Goal: Task Accomplishment & Management: Complete application form

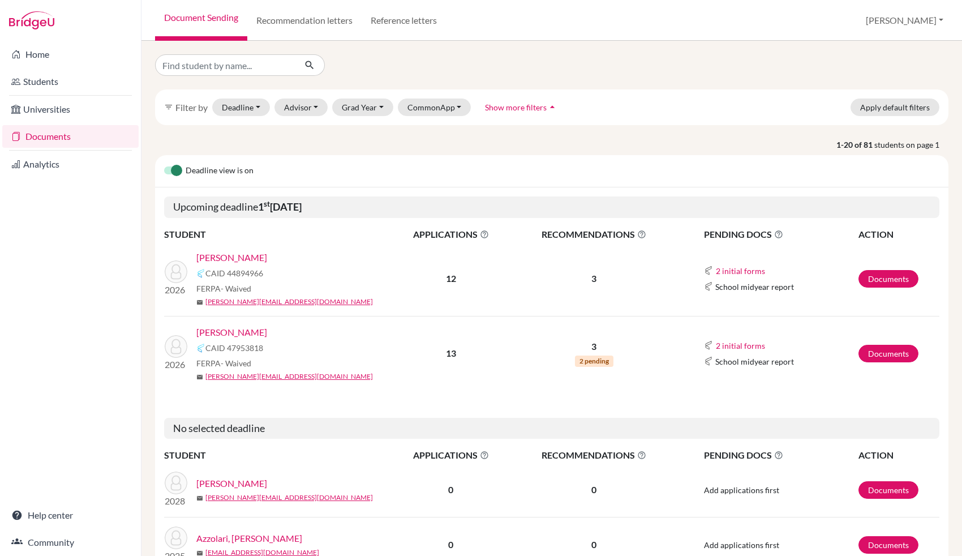
click at [255, 258] on link "[PERSON_NAME]" at bounding box center [231, 258] width 71 height 14
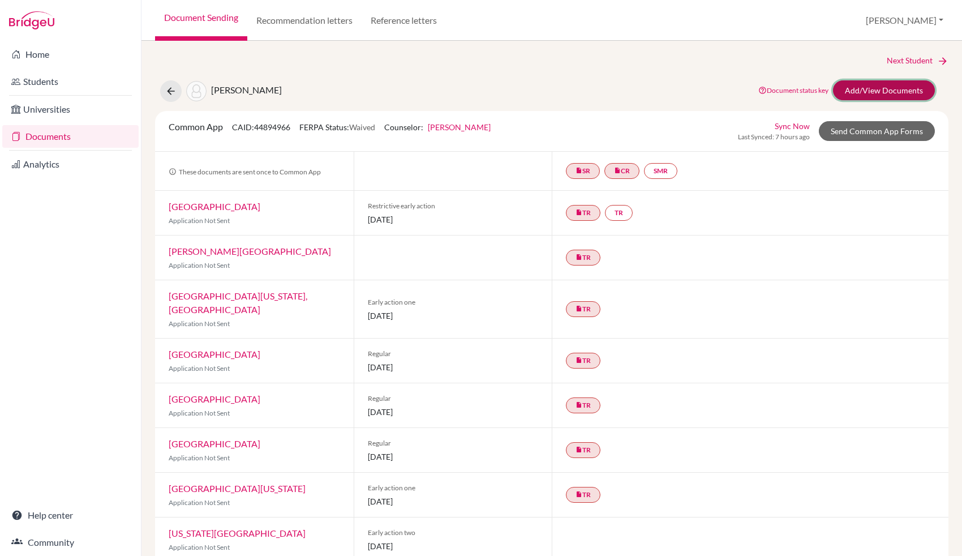
click at [865, 95] on link "Add/View Documents" at bounding box center [884, 90] width 102 height 20
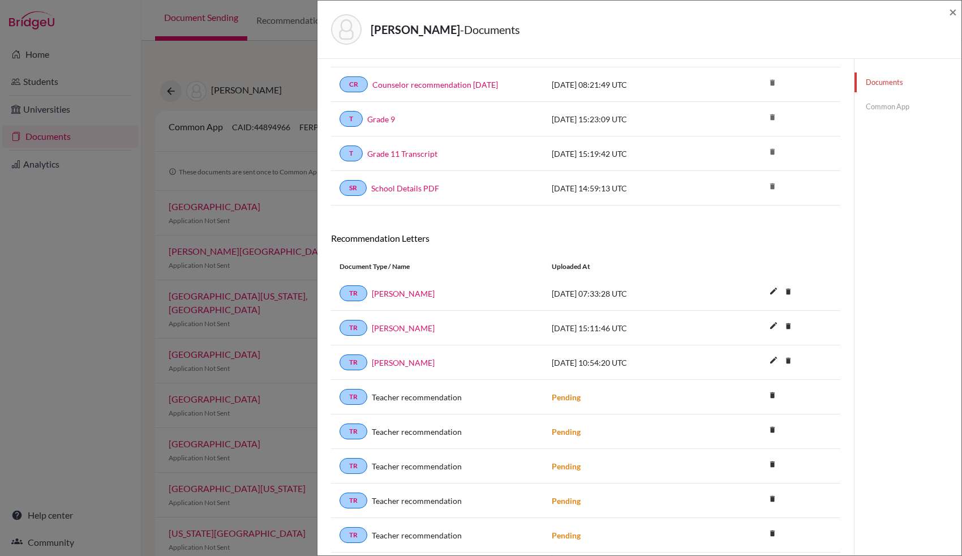
scroll to position [222, 0]
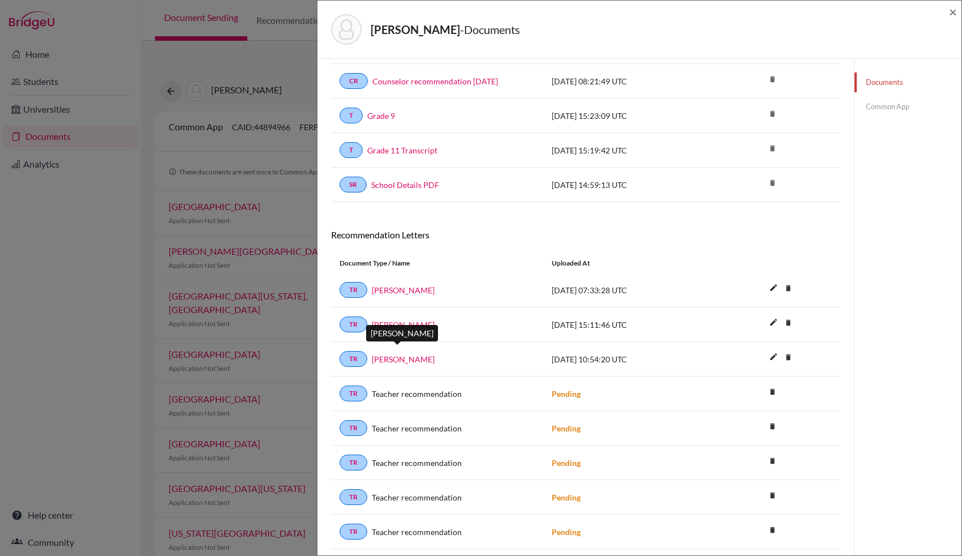
click at [414, 353] on link "Mrs. Sivakumar" at bounding box center [403, 359] width 63 height 12
click at [876, 104] on link "Common App" at bounding box center [908, 107] width 107 height 20
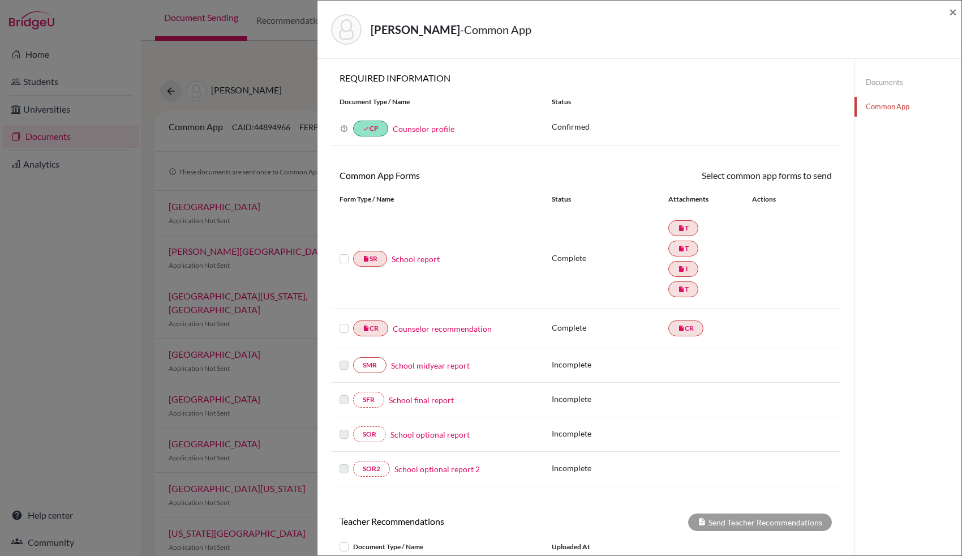
click at [403, 263] on link "School report" at bounding box center [416, 259] width 48 height 12
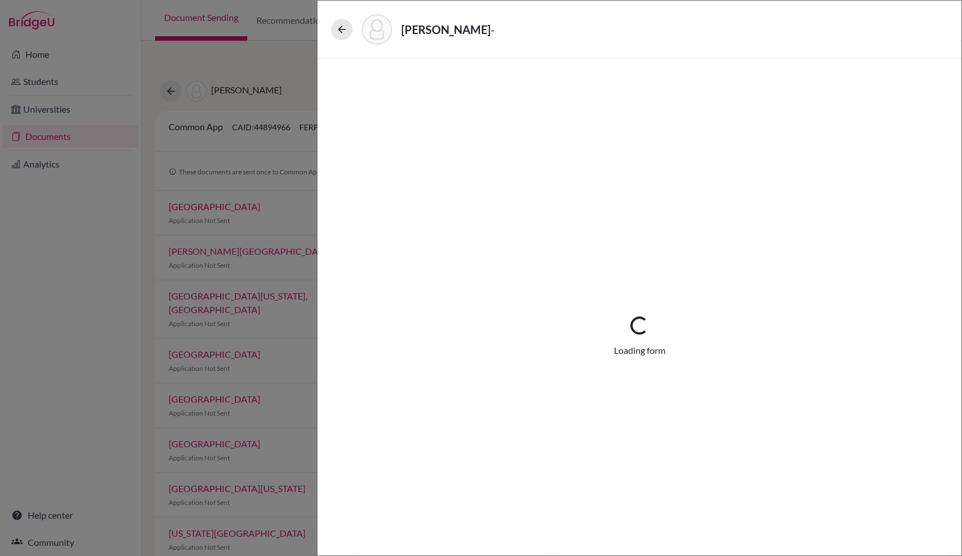
select select "4"
select select "669999"
select select "0"
select select "1"
select select "670003"
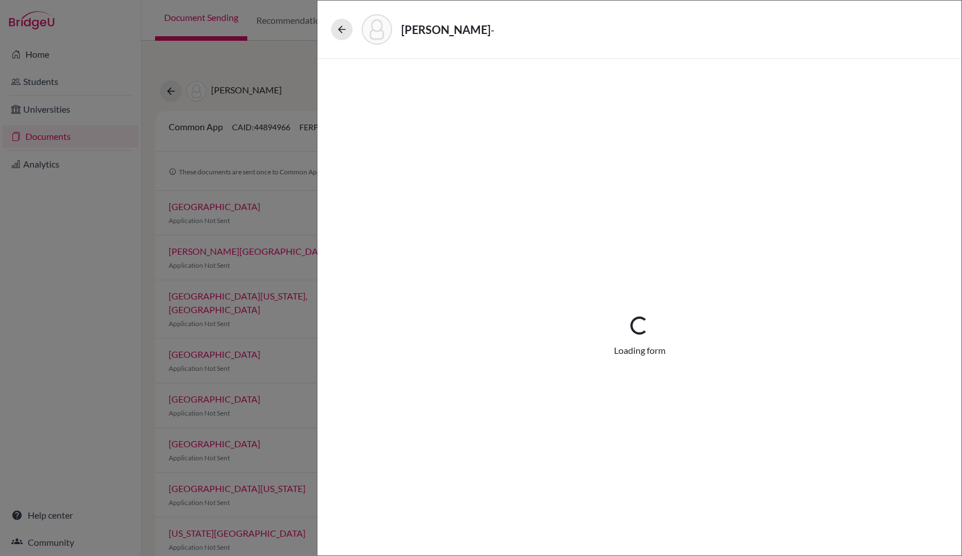
select select "678195"
select select "678202"
select select "4"
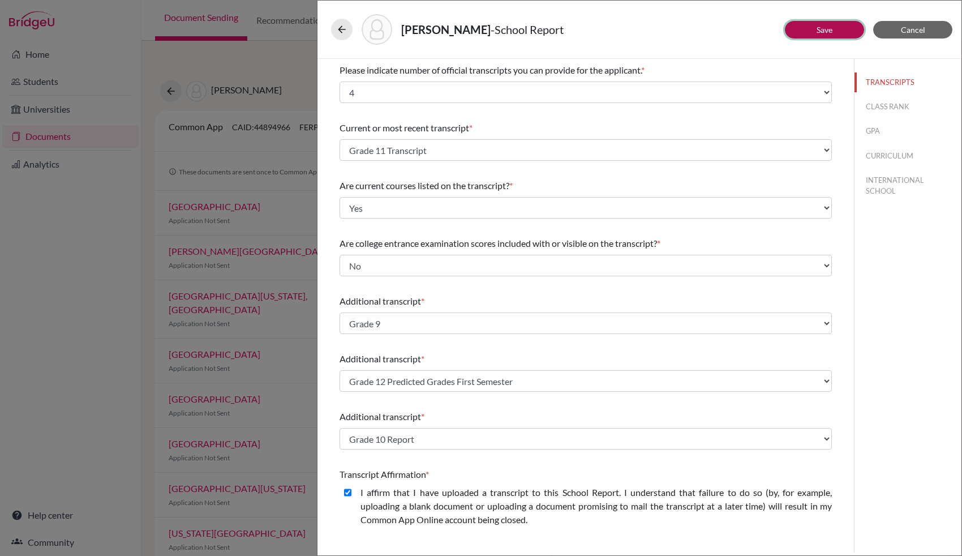
click at [826, 34] on button "Save" at bounding box center [824, 30] width 79 height 18
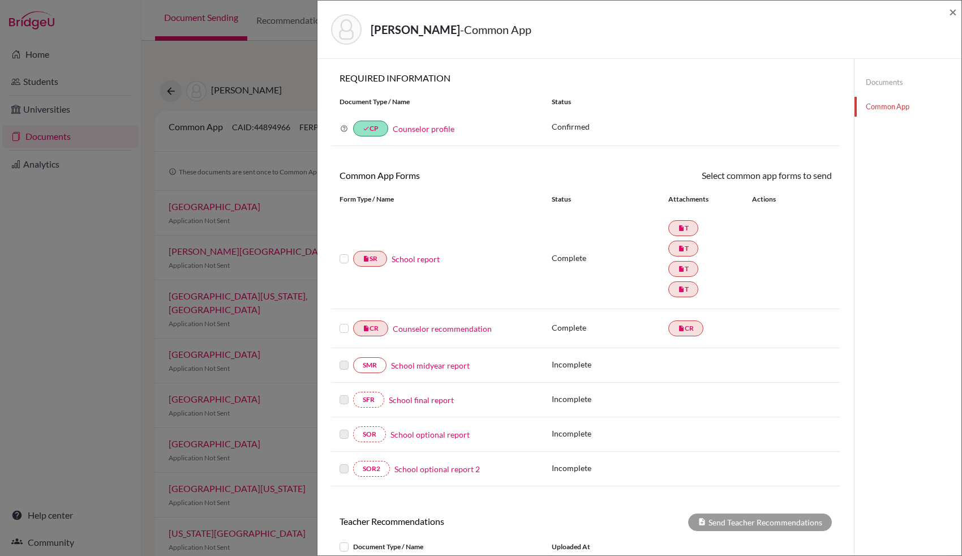
click at [344, 252] on label at bounding box center [344, 252] width 9 height 0
click at [0, 0] on input "checkbox" at bounding box center [0, 0] width 0 height 0
click at [804, 173] on link "Send" at bounding box center [808, 178] width 47 height 18
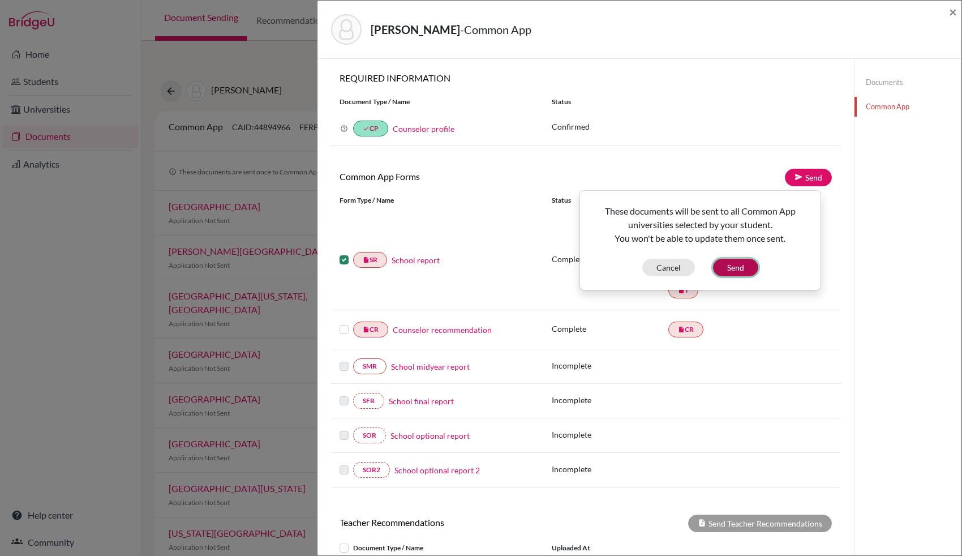
click at [741, 266] on button "Send" at bounding box center [735, 268] width 45 height 18
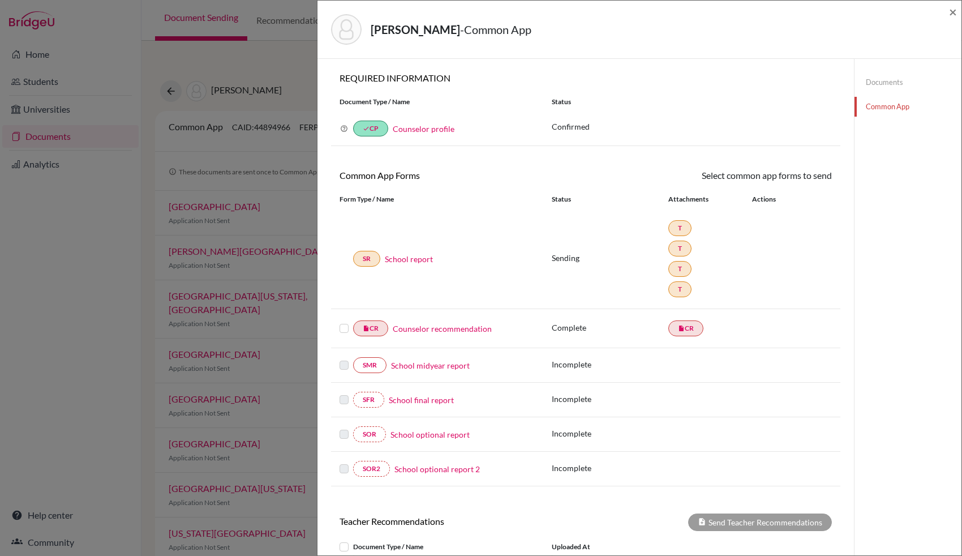
click at [344, 322] on label at bounding box center [344, 322] width 9 height 0
click at [0, 0] on input "checkbox" at bounding box center [0, 0] width 0 height 0
click at [809, 174] on link "Send" at bounding box center [808, 178] width 47 height 18
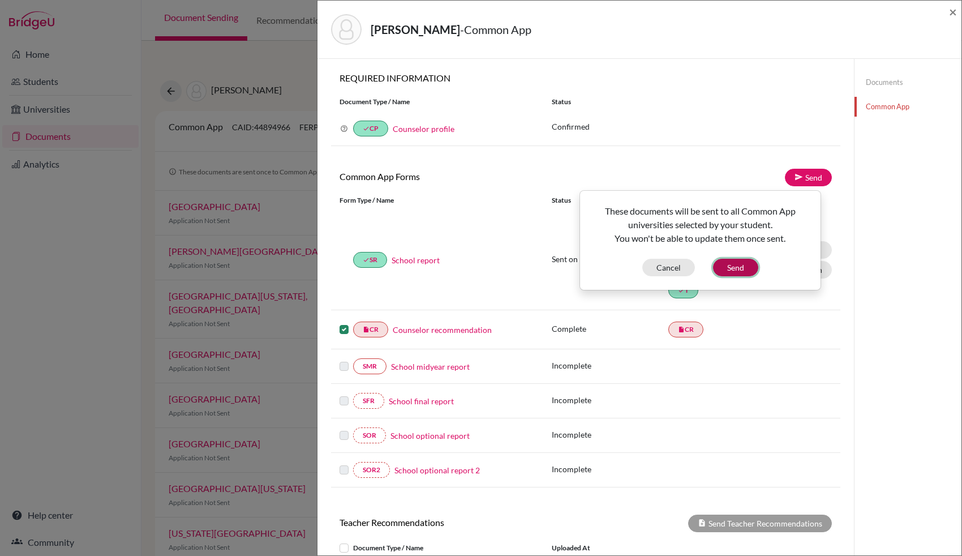
click at [738, 271] on button "Send" at bounding box center [735, 268] width 45 height 18
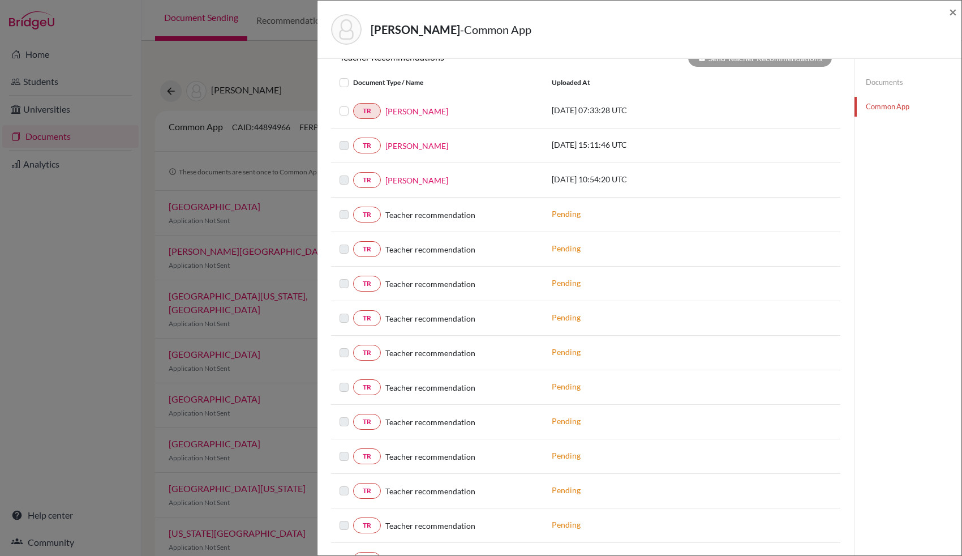
scroll to position [394, 0]
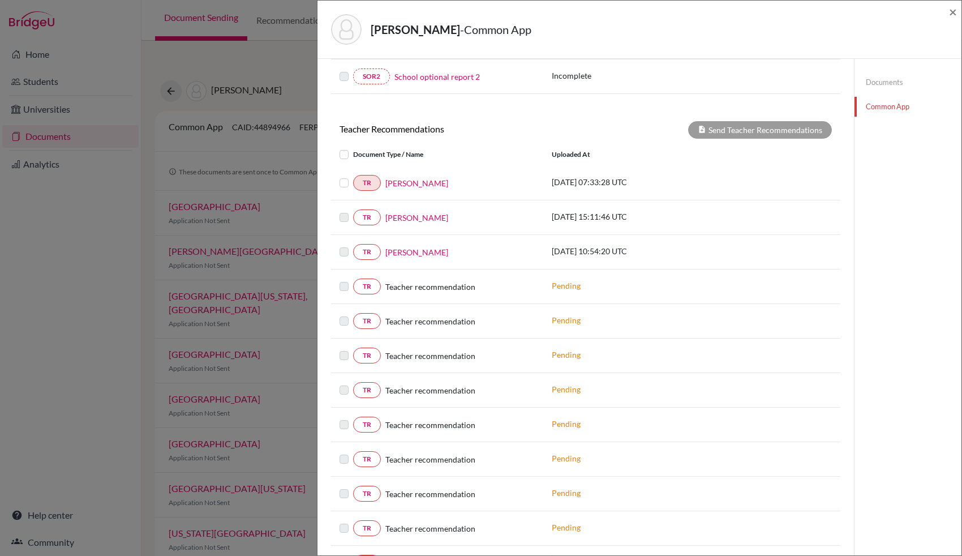
click at [353, 245] on label at bounding box center [353, 245] width 0 height 0
click at [730, 121] on div "Send Teacher Recommendations" at bounding box center [760, 130] width 144 height 18
click at [353, 176] on label at bounding box center [353, 176] width 0 height 0
click at [0, 0] on input "checkbox" at bounding box center [0, 0] width 0 height 0
click at [353, 245] on label at bounding box center [353, 245] width 0 height 0
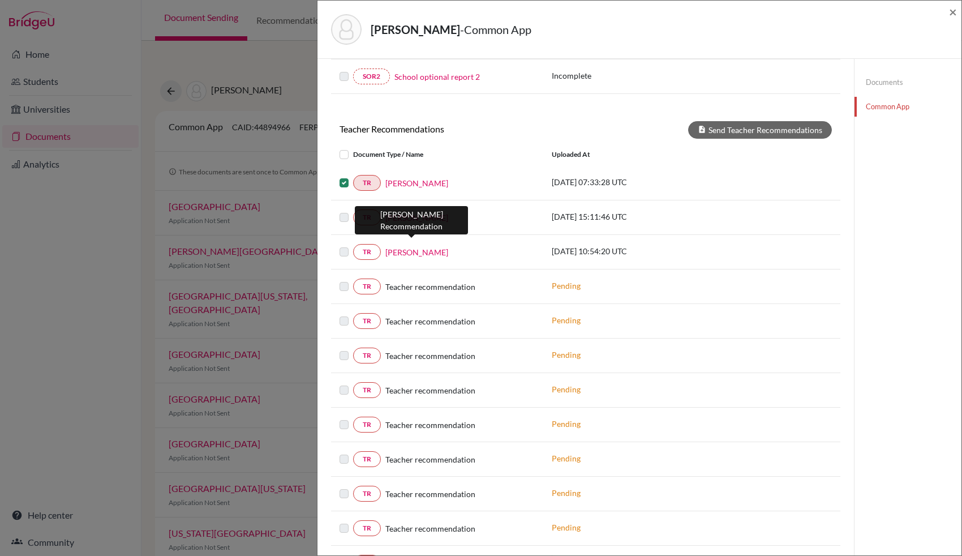
click at [421, 246] on link "[PERSON_NAME]" at bounding box center [416, 252] width 63 height 12
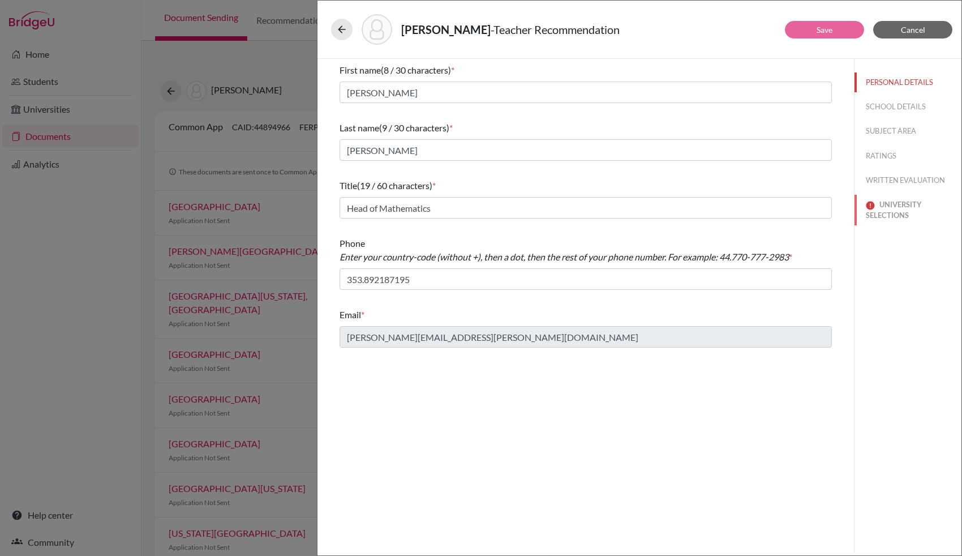
click at [892, 203] on button "UNIVERSITY SELECTIONS" at bounding box center [908, 210] width 107 height 31
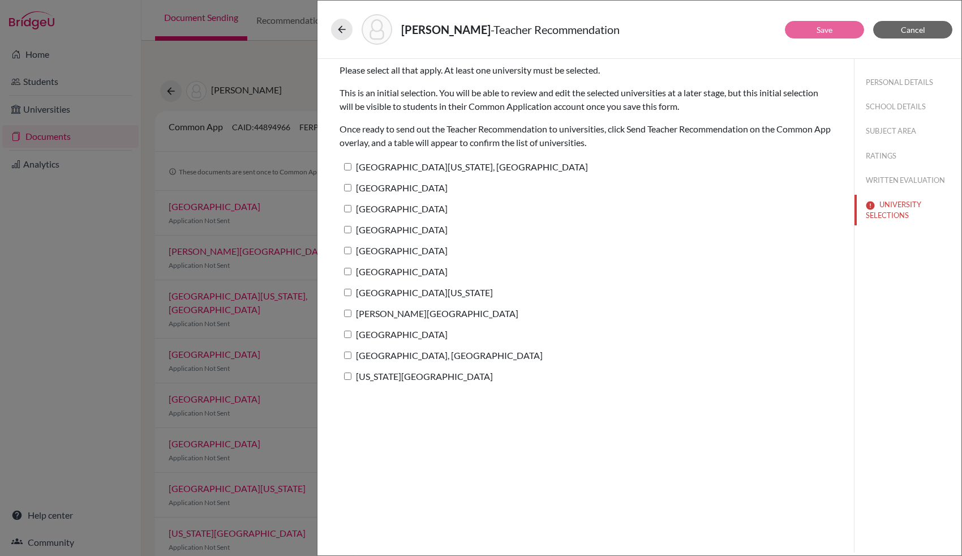
click at [346, 166] on input "[GEOGRAPHIC_DATA][US_STATE], [GEOGRAPHIC_DATA]" at bounding box center [347, 166] width 7 height 7
checkbox input "true"
click at [347, 188] on input "[GEOGRAPHIC_DATA]" at bounding box center [347, 187] width 7 height 7
checkbox input "true"
click at [346, 204] on label "[GEOGRAPHIC_DATA]" at bounding box center [394, 208] width 108 height 16
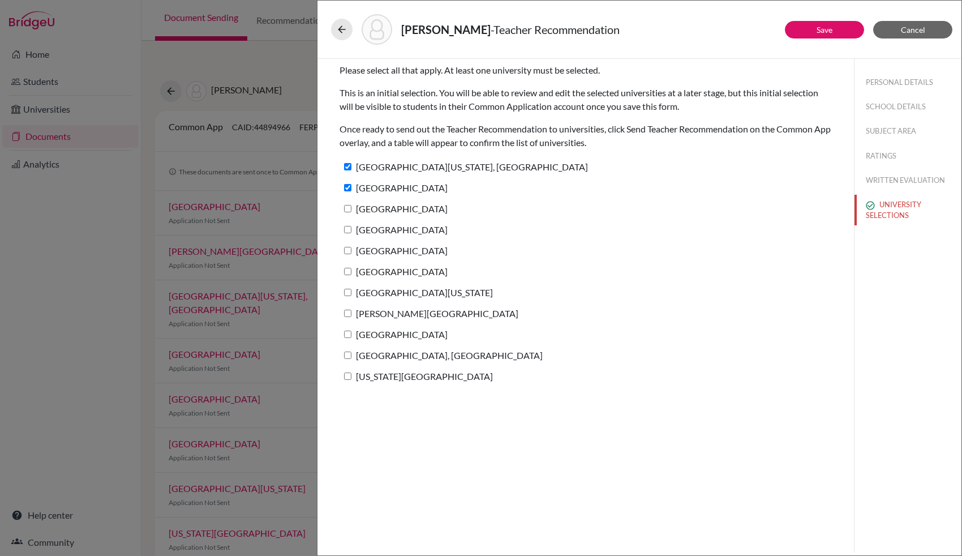
click at [346, 205] on input "[GEOGRAPHIC_DATA]" at bounding box center [347, 208] width 7 height 7
checkbox input "true"
click at [346, 230] on input "[GEOGRAPHIC_DATA]" at bounding box center [347, 229] width 7 height 7
checkbox input "true"
click at [347, 255] on label "[GEOGRAPHIC_DATA]" at bounding box center [394, 250] width 108 height 16
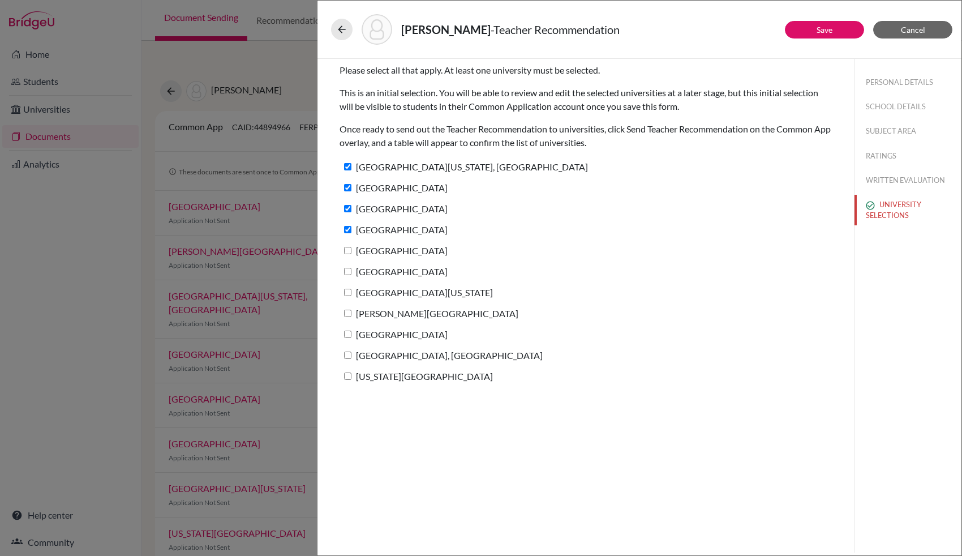
click at [347, 254] on input "[GEOGRAPHIC_DATA]" at bounding box center [347, 250] width 7 height 7
checkbox input "true"
click at [347, 275] on label "[GEOGRAPHIC_DATA]" at bounding box center [394, 271] width 108 height 16
click at [347, 275] on input "[GEOGRAPHIC_DATA]" at bounding box center [347, 271] width 7 height 7
checkbox input "true"
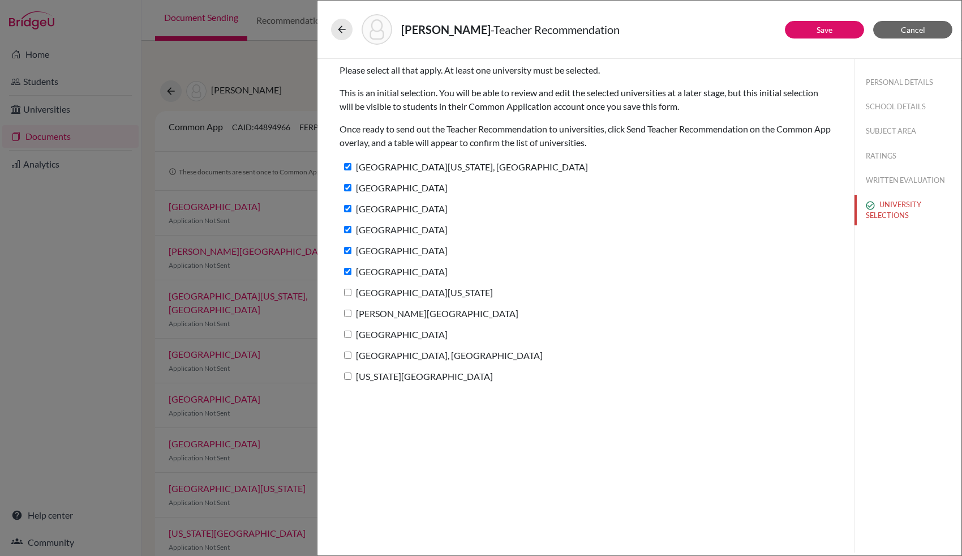
click at [347, 292] on input "[GEOGRAPHIC_DATA][US_STATE]" at bounding box center [347, 292] width 7 height 7
checkbox input "true"
click at [345, 308] on label "[PERSON_NAME][GEOGRAPHIC_DATA]" at bounding box center [429, 313] width 179 height 16
click at [345, 310] on input "[PERSON_NAME][GEOGRAPHIC_DATA]" at bounding box center [347, 313] width 7 height 7
checkbox input "true"
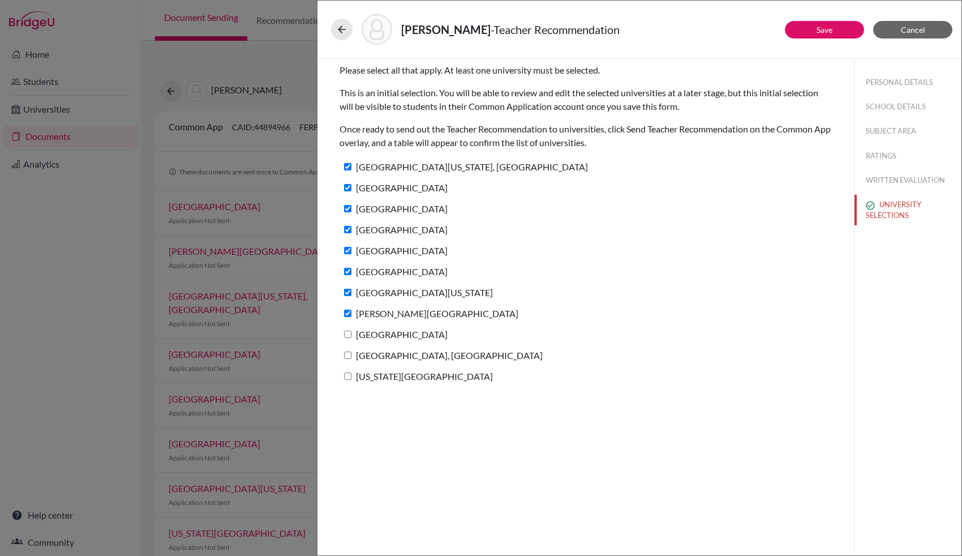
click at [347, 331] on input "[GEOGRAPHIC_DATA]" at bounding box center [347, 334] width 7 height 7
checkbox input "true"
click at [347, 357] on input "[GEOGRAPHIC_DATA], [GEOGRAPHIC_DATA]" at bounding box center [347, 355] width 7 height 7
checkbox input "true"
click at [345, 374] on input "[US_STATE][GEOGRAPHIC_DATA]" at bounding box center [347, 375] width 7 height 7
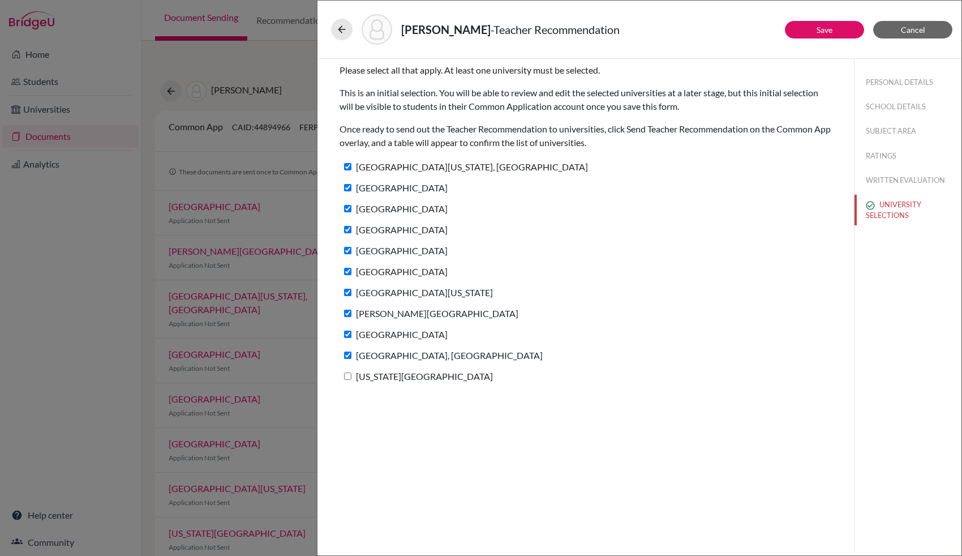
checkbox input "true"
click at [820, 31] on link "Save" at bounding box center [825, 30] width 16 height 10
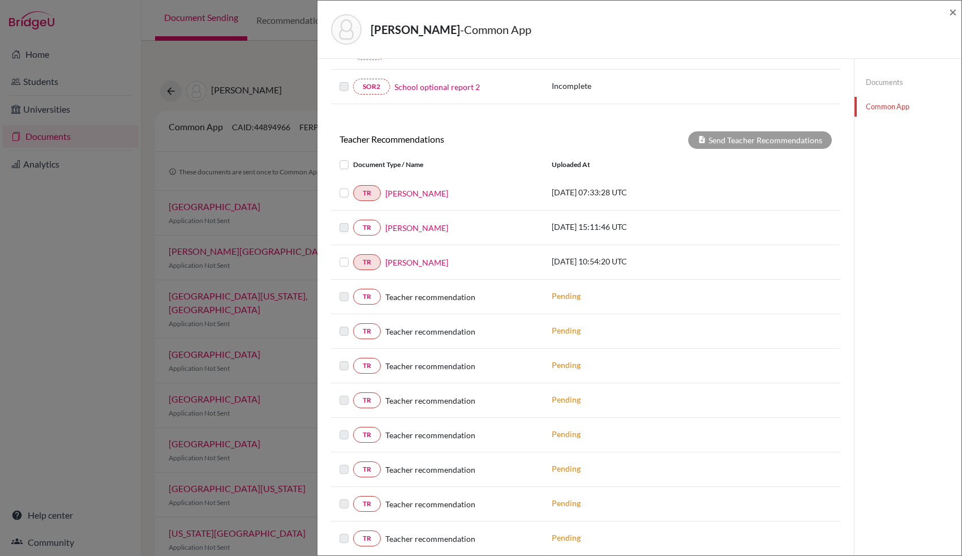
scroll to position [387, 0]
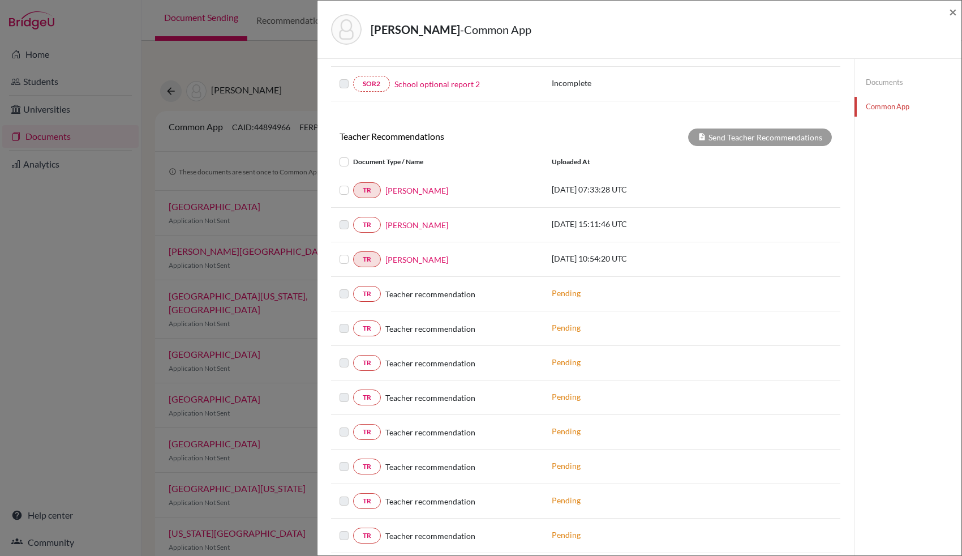
click at [353, 252] on label at bounding box center [353, 252] width 0 height 0
click at [0, 0] on input "checkbox" at bounding box center [0, 0] width 0 height 0
click at [725, 128] on button "Send Teacher Recommendations" at bounding box center [760, 137] width 144 height 18
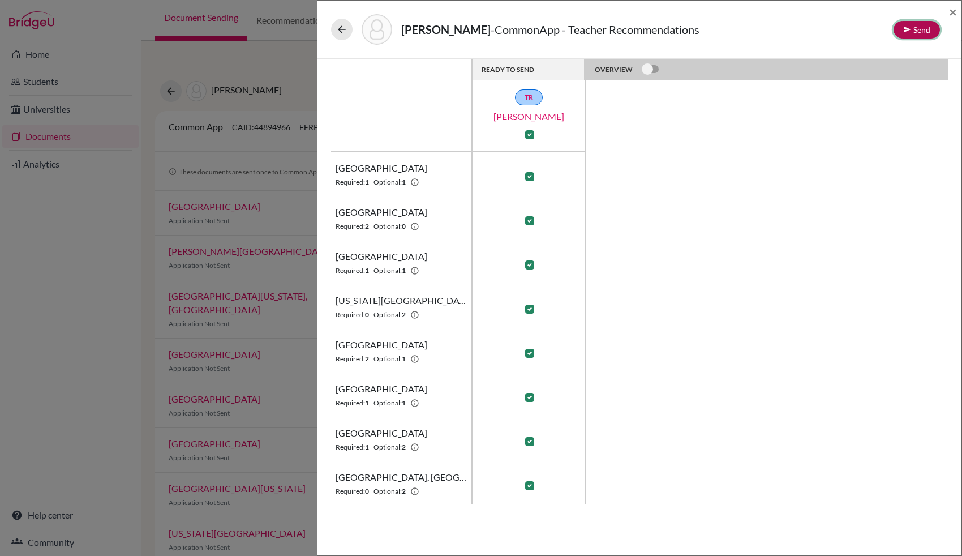
click at [919, 29] on button "Send" at bounding box center [917, 30] width 46 height 18
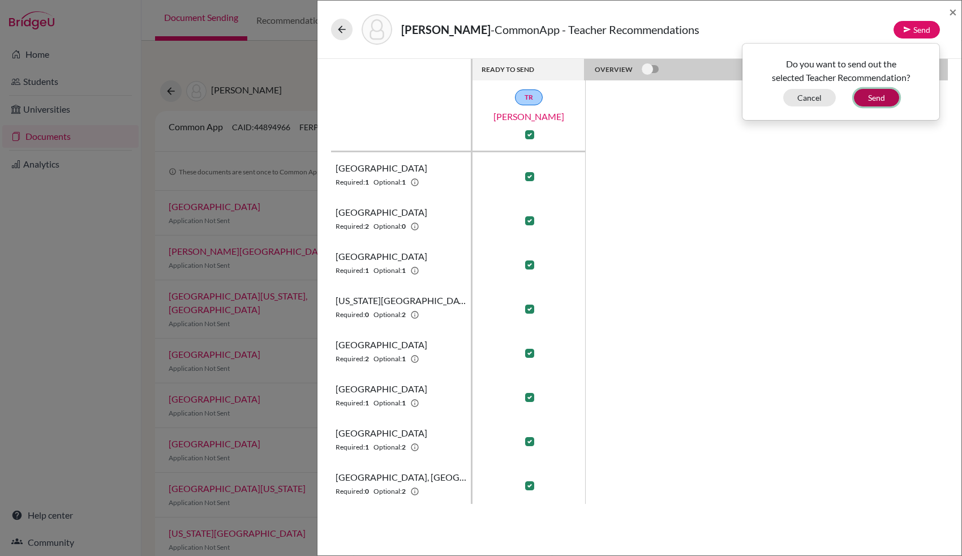
click at [882, 95] on button "Send" at bounding box center [876, 98] width 45 height 18
checkbox input "false"
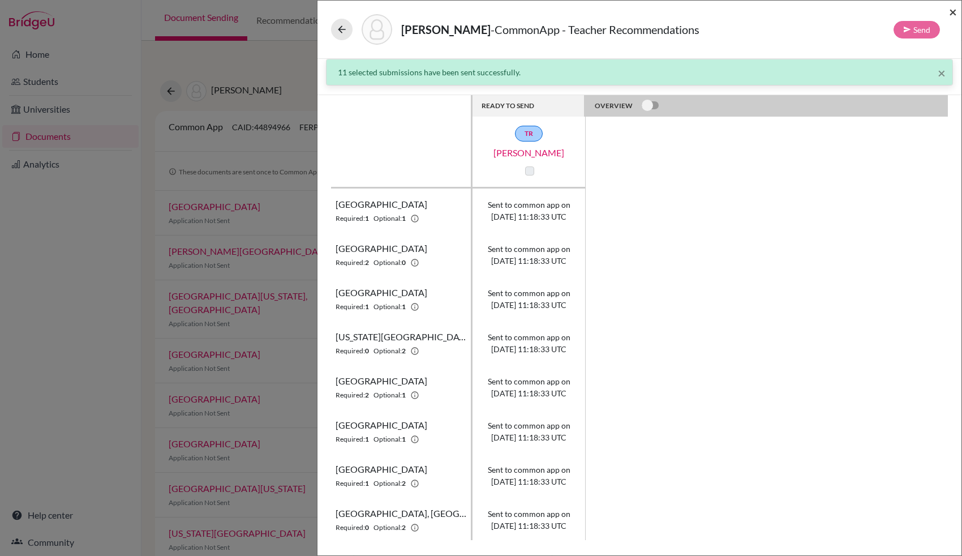
click at [951, 12] on span "×" at bounding box center [953, 11] width 8 height 16
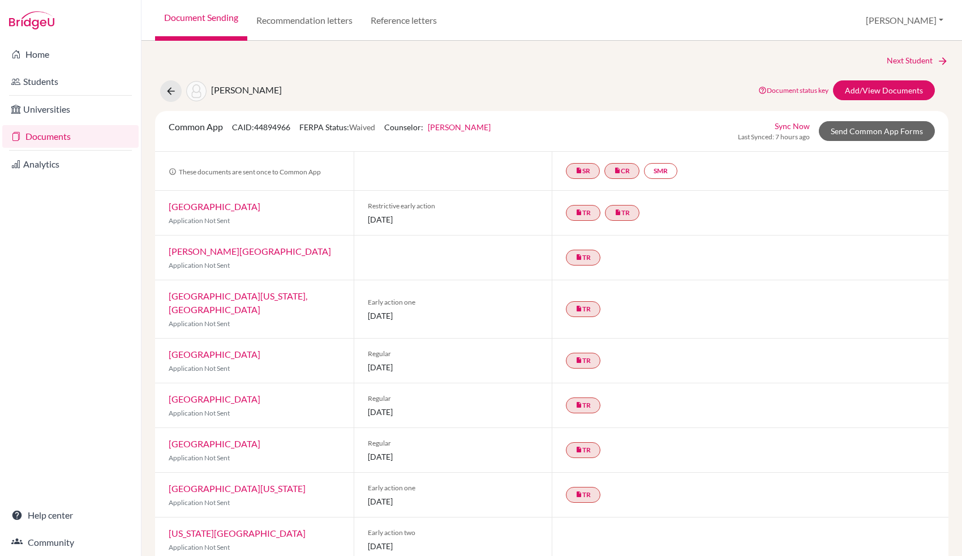
click at [221, 18] on link "Document Sending" at bounding box center [201, 20] width 92 height 41
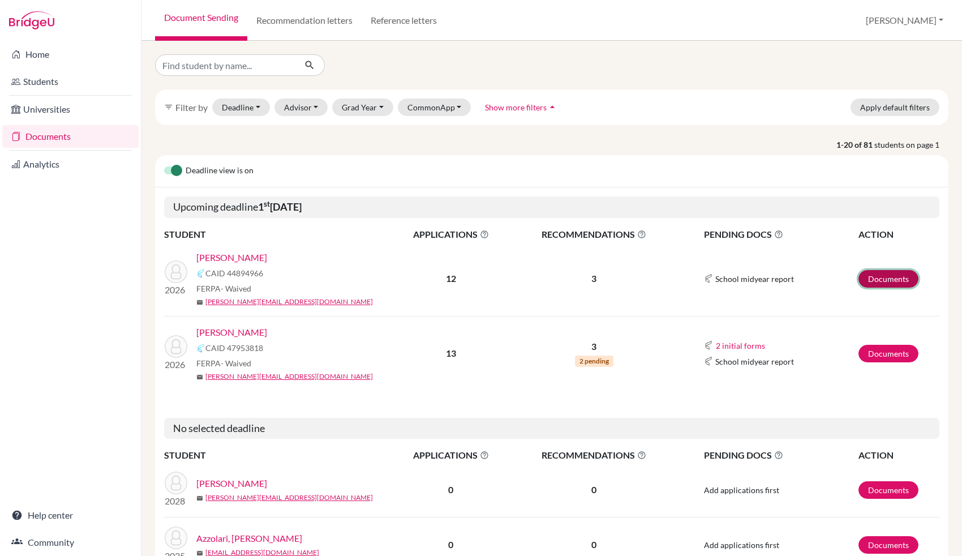
click at [861, 281] on link "Documents" at bounding box center [889, 279] width 60 height 18
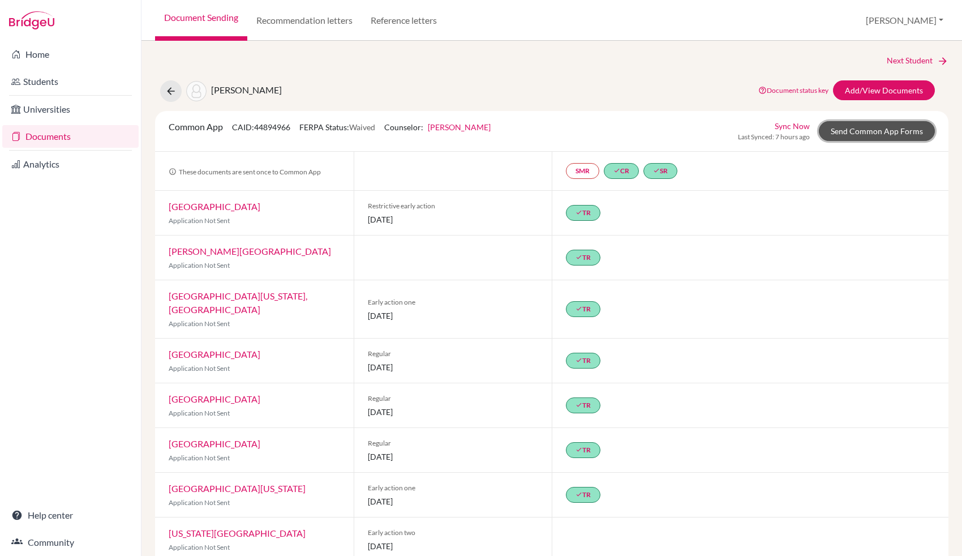
click at [875, 132] on link "Send Common App Forms" at bounding box center [877, 131] width 116 height 20
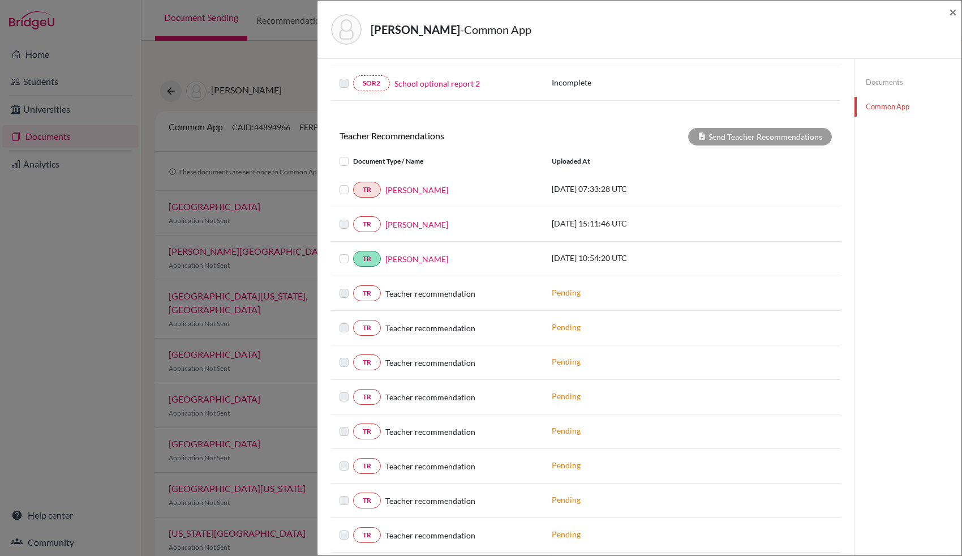
scroll to position [395, 0]
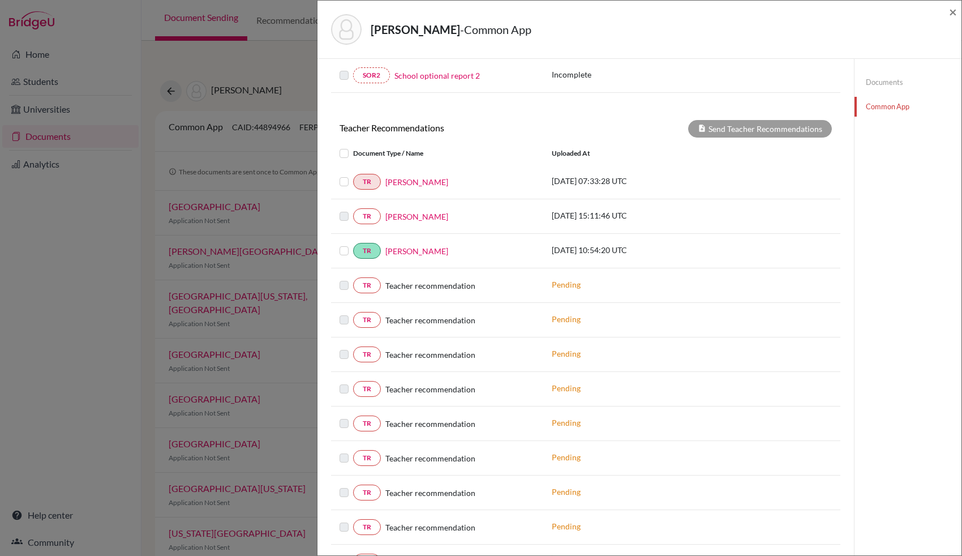
click at [353, 175] on label at bounding box center [353, 175] width 0 height 0
click at [0, 0] on input "checkbox" at bounding box center [0, 0] width 0 height 0
click at [771, 125] on button "Send Teacher Recommendations" at bounding box center [760, 129] width 144 height 18
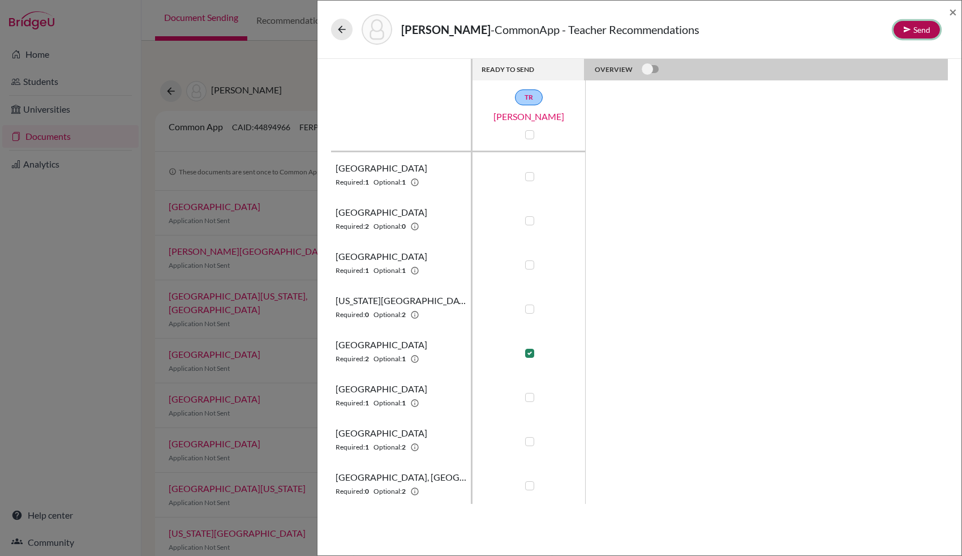
click at [929, 31] on button "Send" at bounding box center [917, 30] width 46 height 18
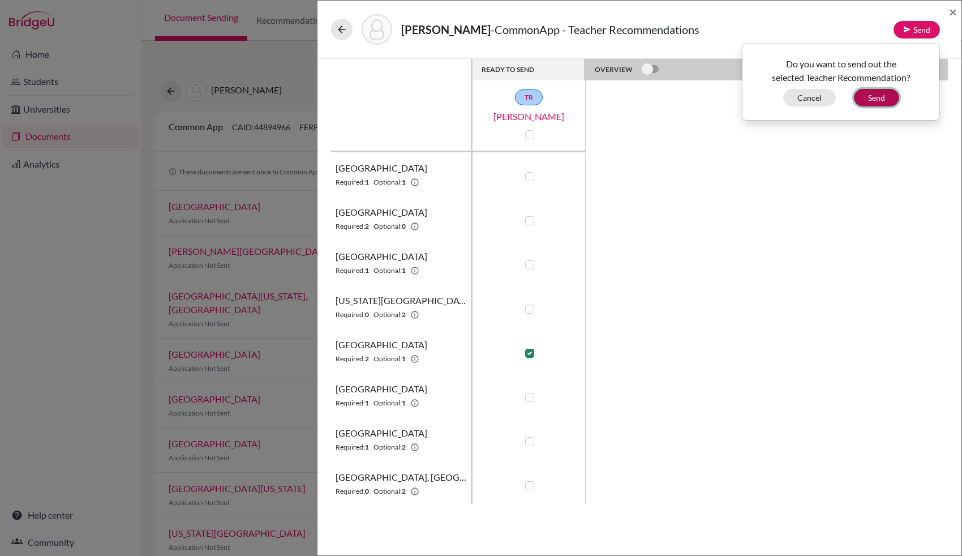
click at [875, 99] on button "Send" at bounding box center [876, 98] width 45 height 18
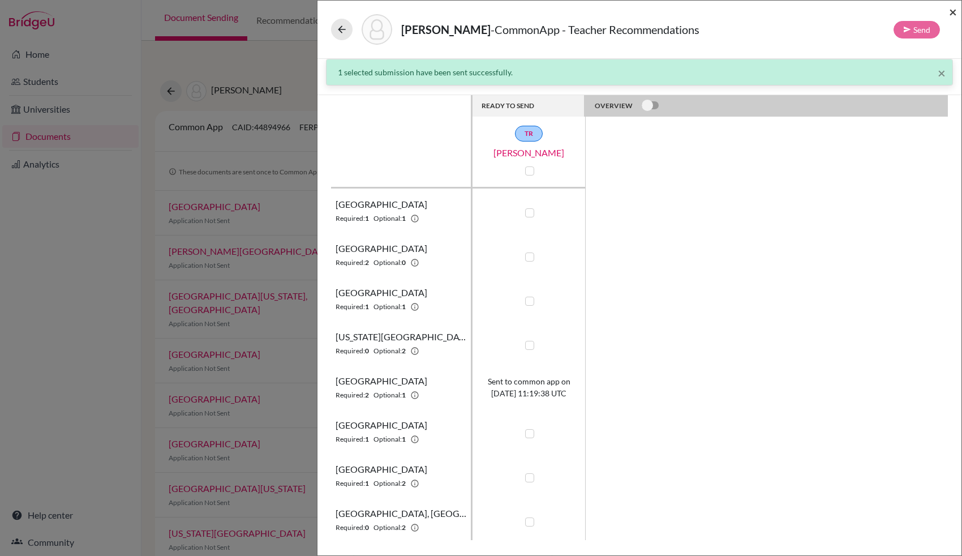
click at [955, 13] on span "×" at bounding box center [953, 11] width 8 height 16
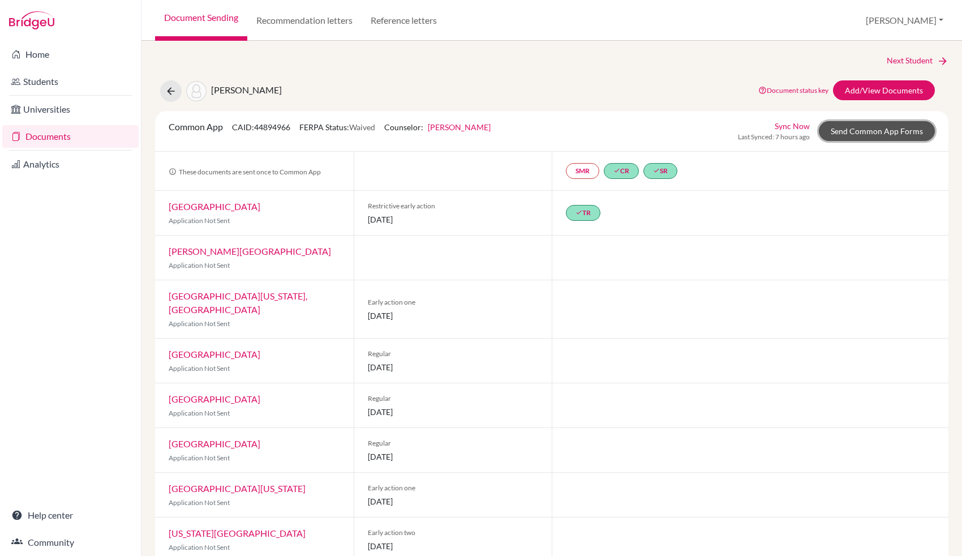
click at [861, 124] on link "Send Common App Forms" at bounding box center [877, 131] width 116 height 20
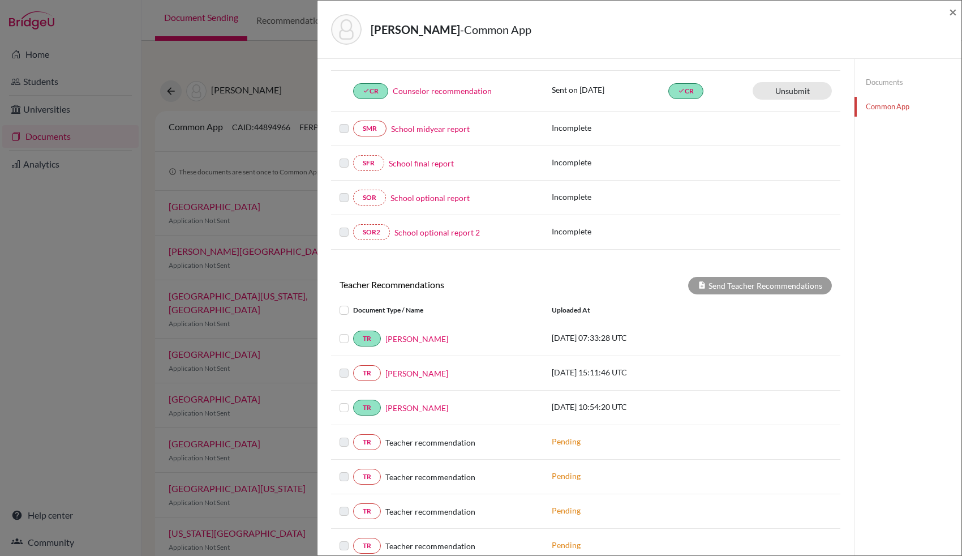
scroll to position [242, 0]
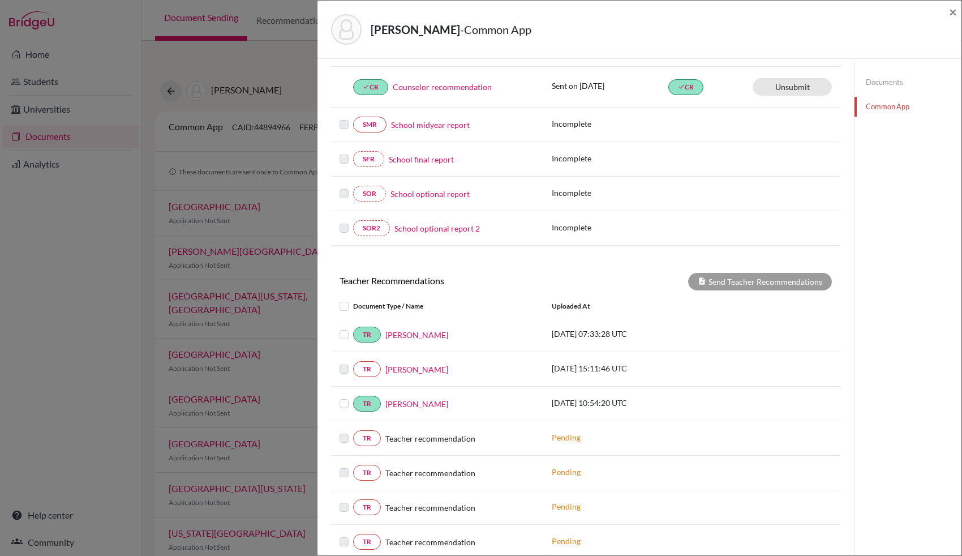
click at [761, 273] on div "Send Teacher Recommendations" at bounding box center [760, 282] width 144 height 18
click at [353, 328] on label at bounding box center [353, 328] width 0 height 0
click at [0, 0] on input "checkbox" at bounding box center [0, 0] width 0 height 0
click at [353, 397] on label at bounding box center [353, 397] width 0 height 0
click at [0, 0] on input "checkbox" at bounding box center [0, 0] width 0 height 0
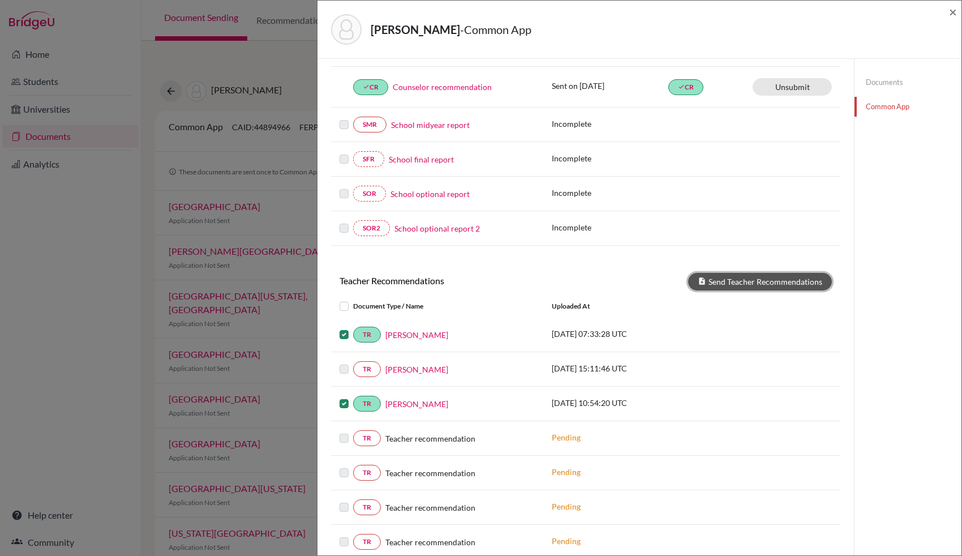
click at [787, 273] on button "Send Teacher Recommendations" at bounding box center [760, 282] width 144 height 18
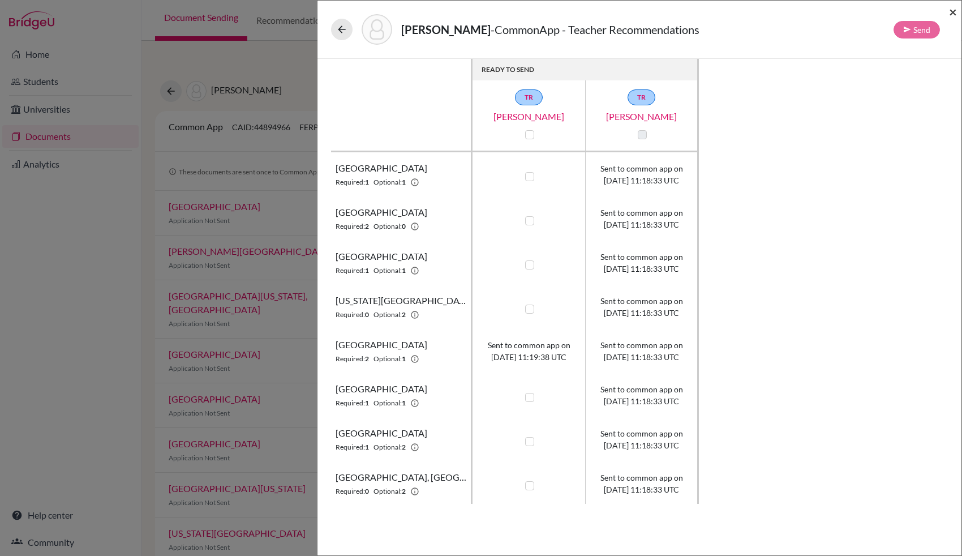
click at [953, 14] on span "×" at bounding box center [953, 11] width 8 height 16
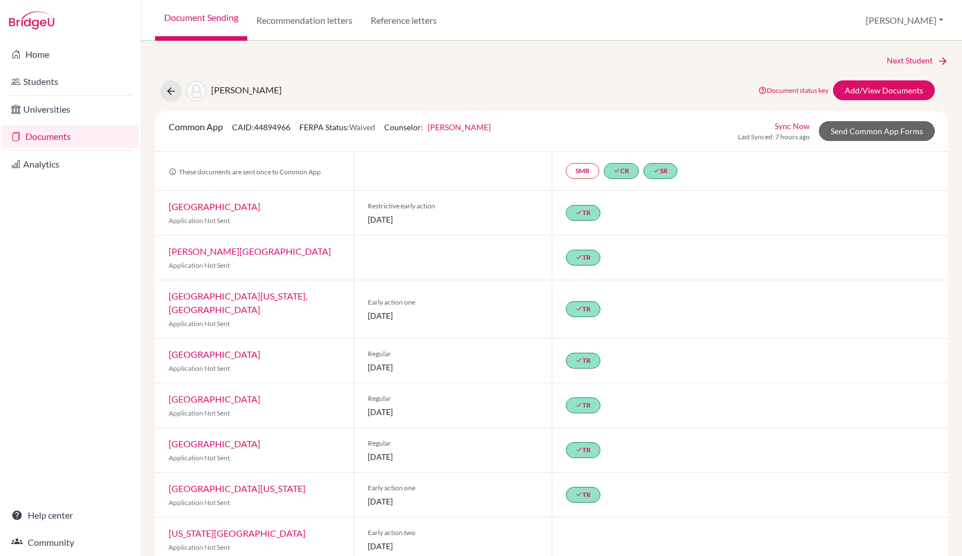
click at [190, 17] on link "Document Sending" at bounding box center [201, 20] width 92 height 41
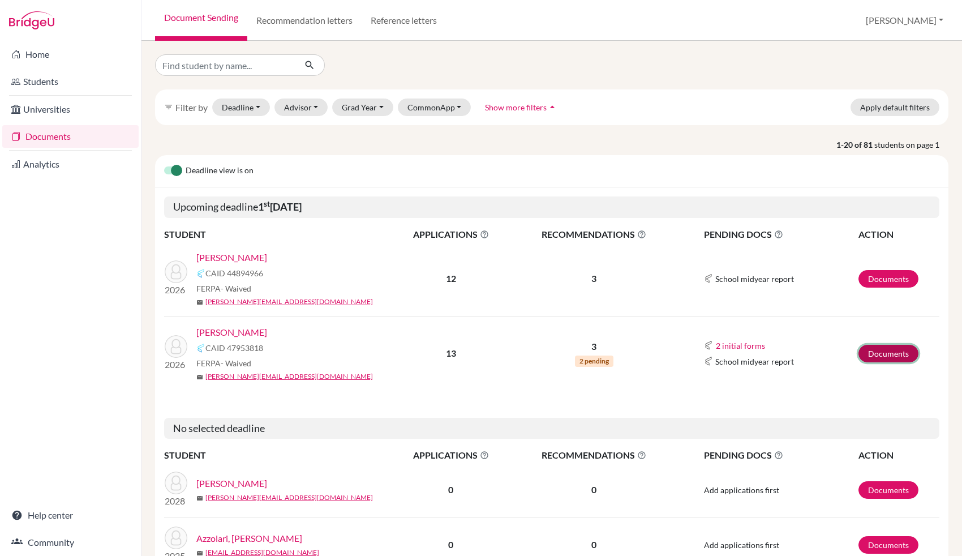
click at [873, 354] on link "Documents" at bounding box center [889, 354] width 60 height 18
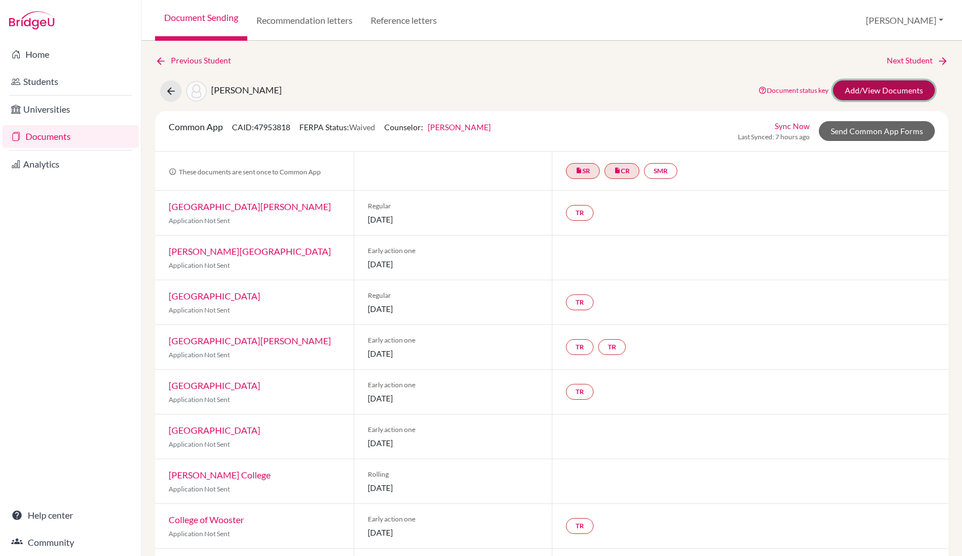
click at [869, 92] on link "Add/View Documents" at bounding box center [884, 90] width 102 height 20
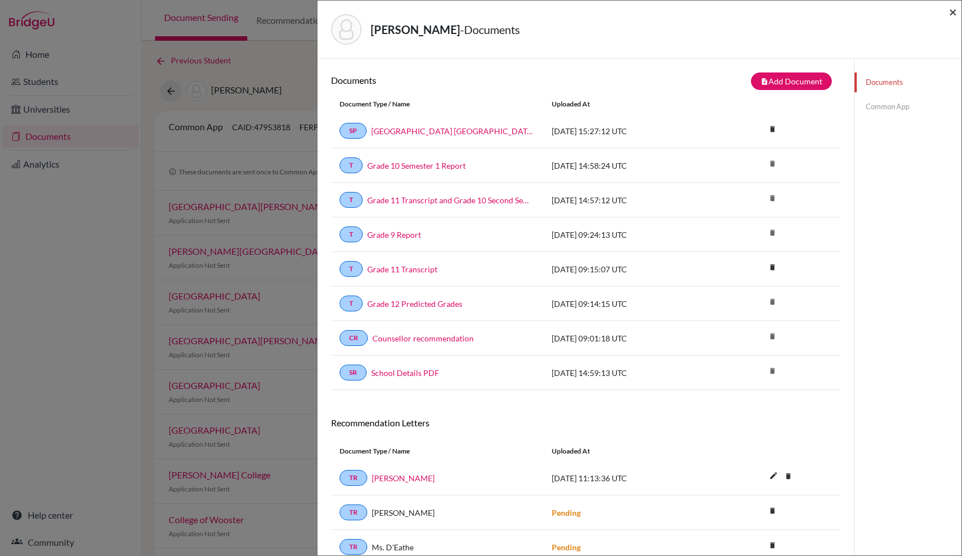
click at [953, 10] on span "×" at bounding box center [953, 11] width 8 height 16
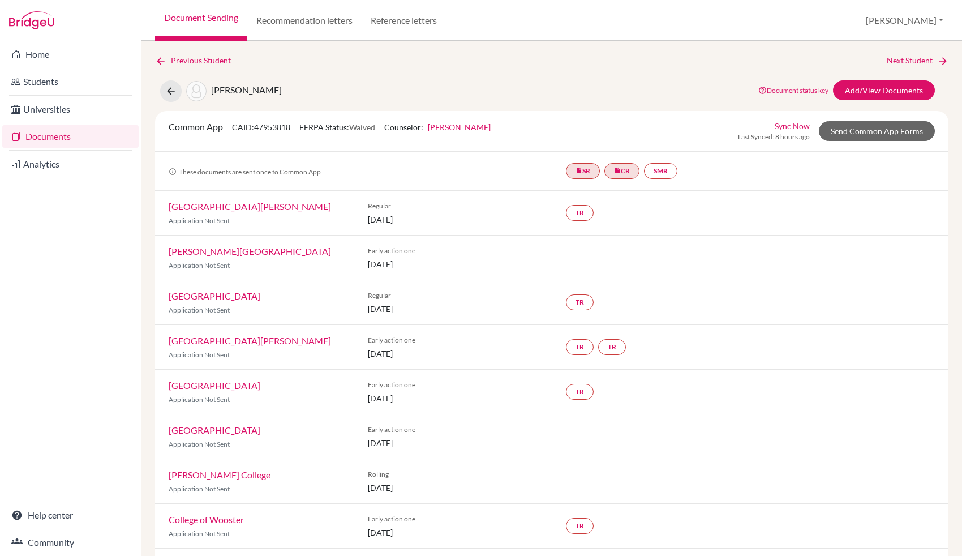
click at [44, 134] on link "Documents" at bounding box center [70, 136] width 136 height 23
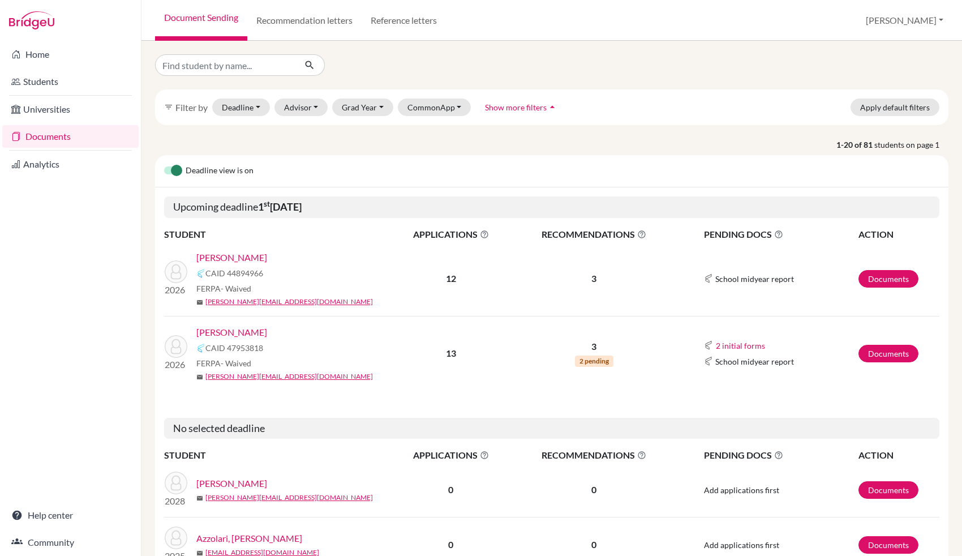
click at [259, 256] on link "[PERSON_NAME]" at bounding box center [231, 258] width 71 height 14
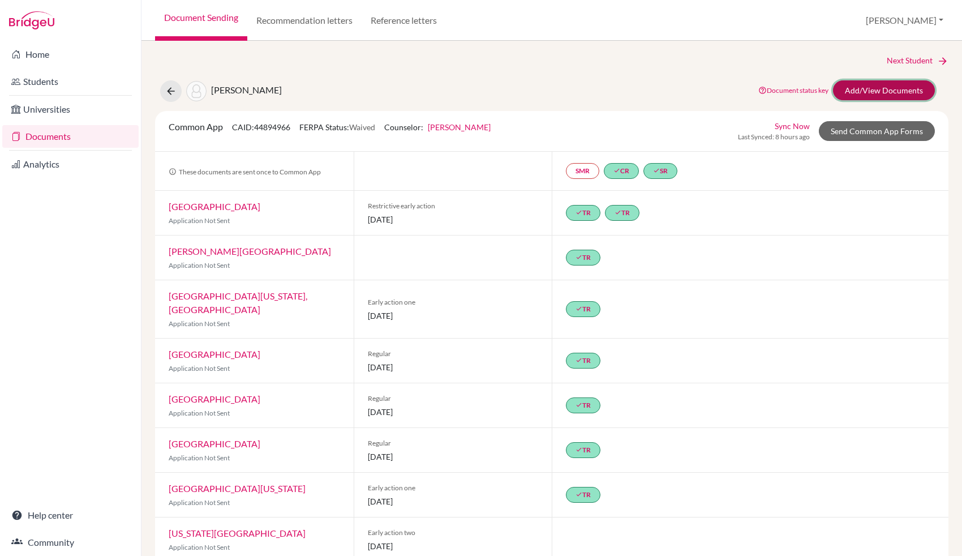
click at [864, 93] on link "Add/View Documents" at bounding box center [884, 90] width 102 height 20
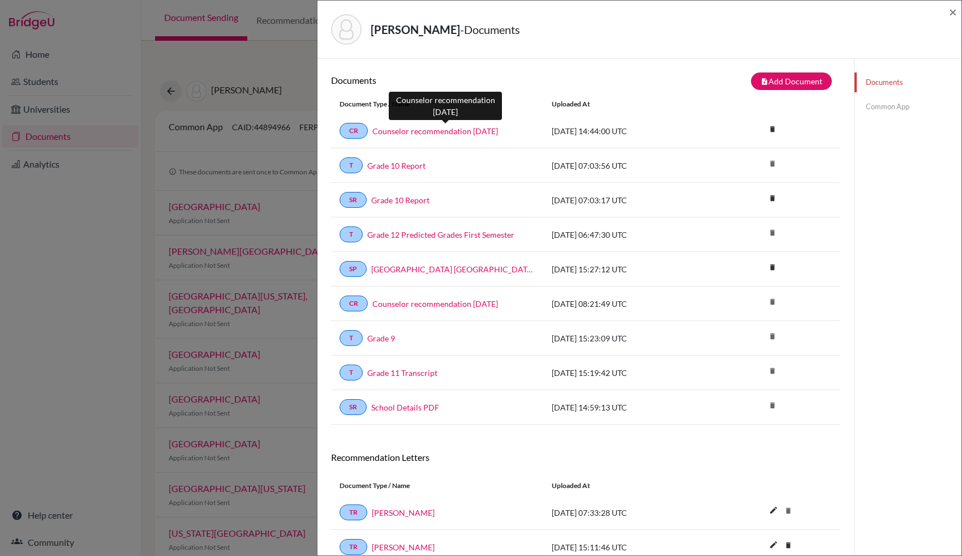
click at [467, 130] on link "Counselor recommendation [DATE]" at bounding box center [435, 131] width 126 height 12
click at [951, 10] on span "×" at bounding box center [953, 11] width 8 height 16
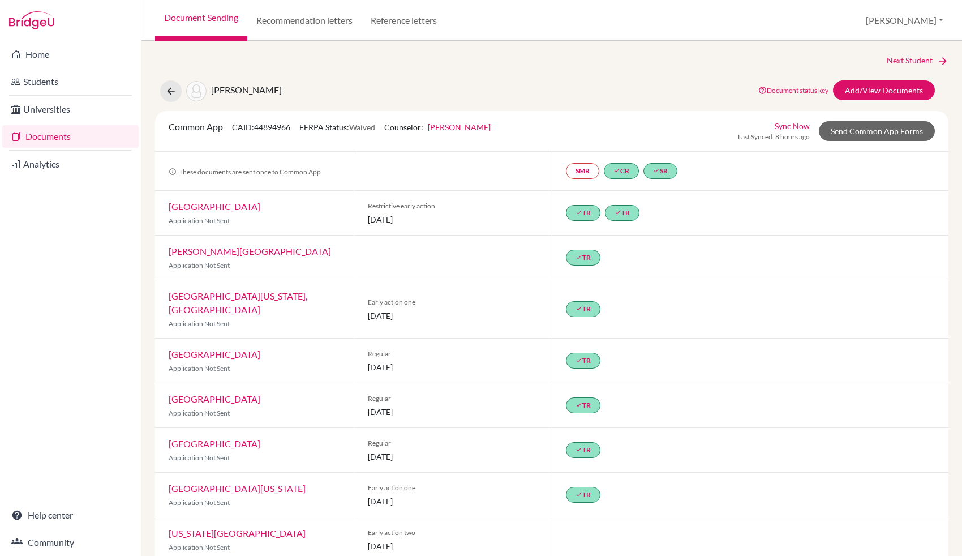
click at [220, 23] on link "Document Sending" at bounding box center [201, 20] width 92 height 41
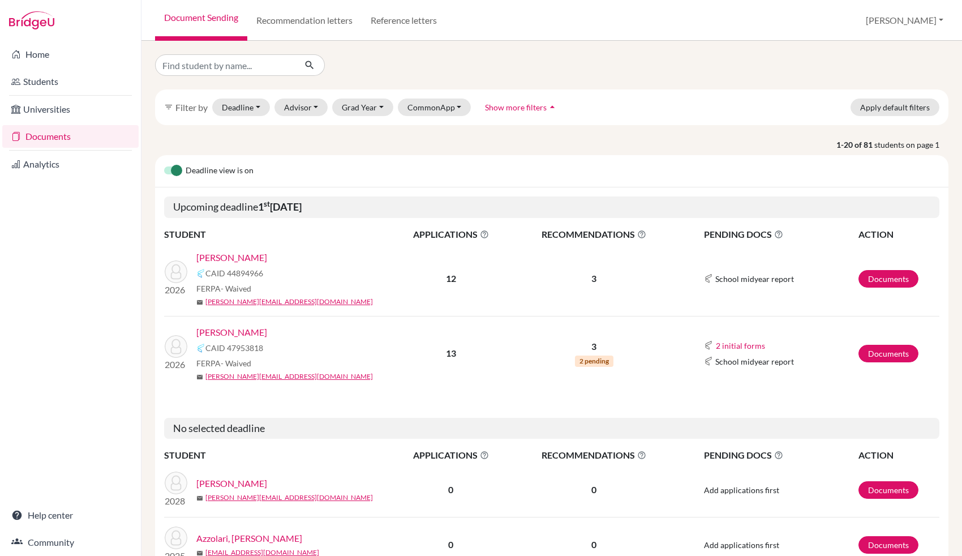
click at [251, 262] on link "[PERSON_NAME]" at bounding box center [231, 258] width 71 height 14
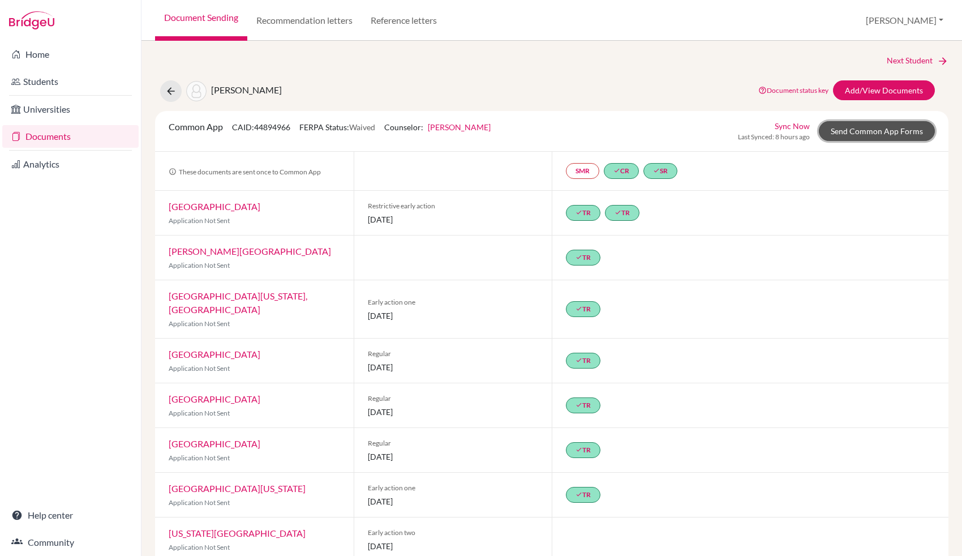
click at [859, 131] on link "Send Common App Forms" at bounding box center [877, 131] width 116 height 20
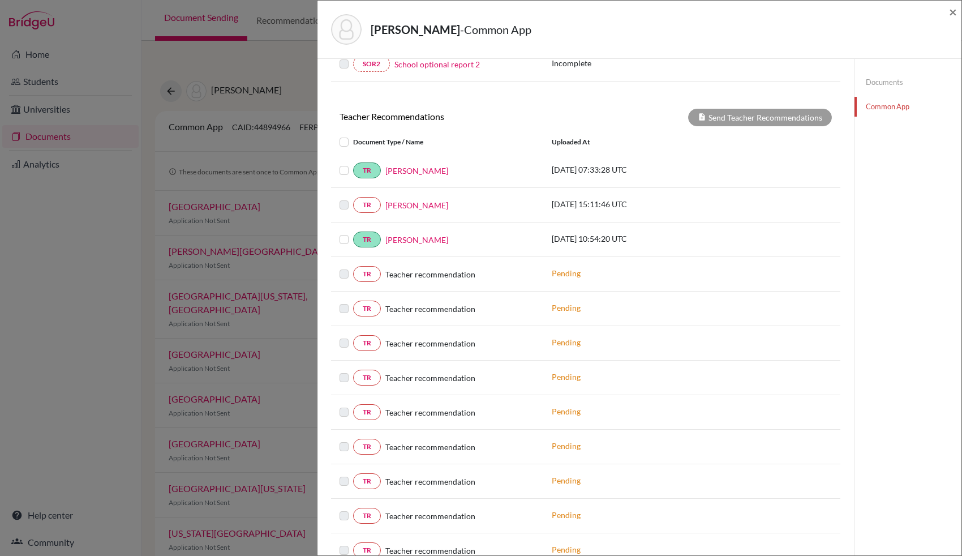
scroll to position [288, 0]
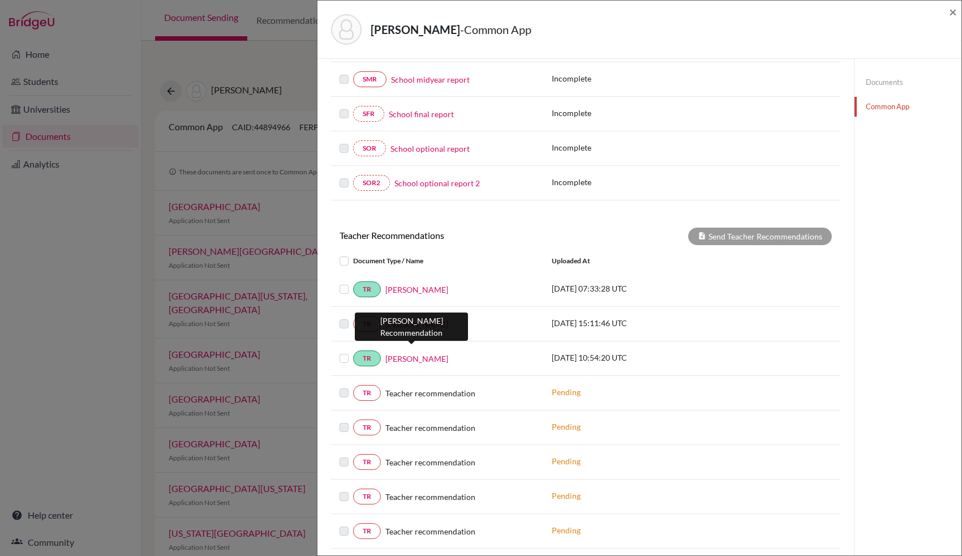
click at [412, 354] on link "[PERSON_NAME]" at bounding box center [416, 359] width 63 height 12
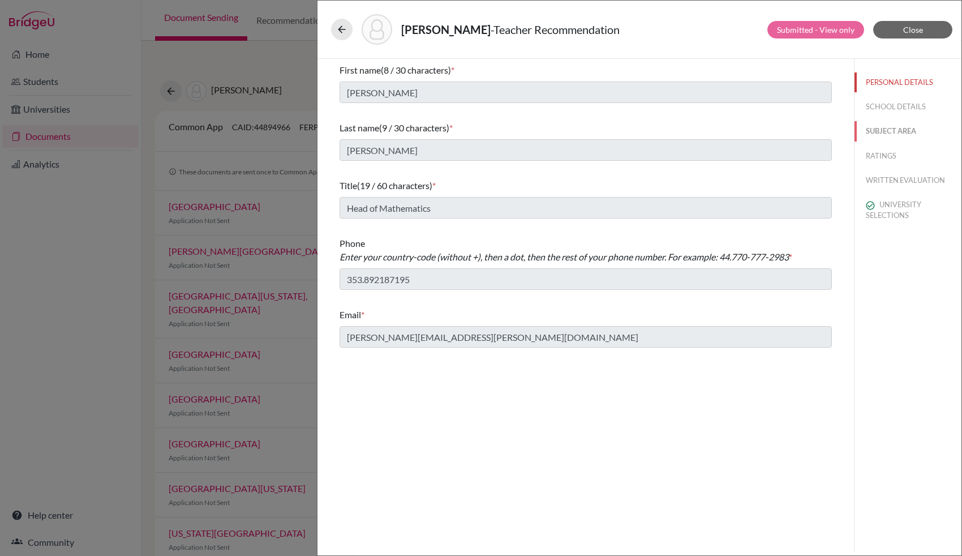
click at [882, 134] on button "SUBJECT AREA" at bounding box center [908, 131] width 107 height 20
select select "0"
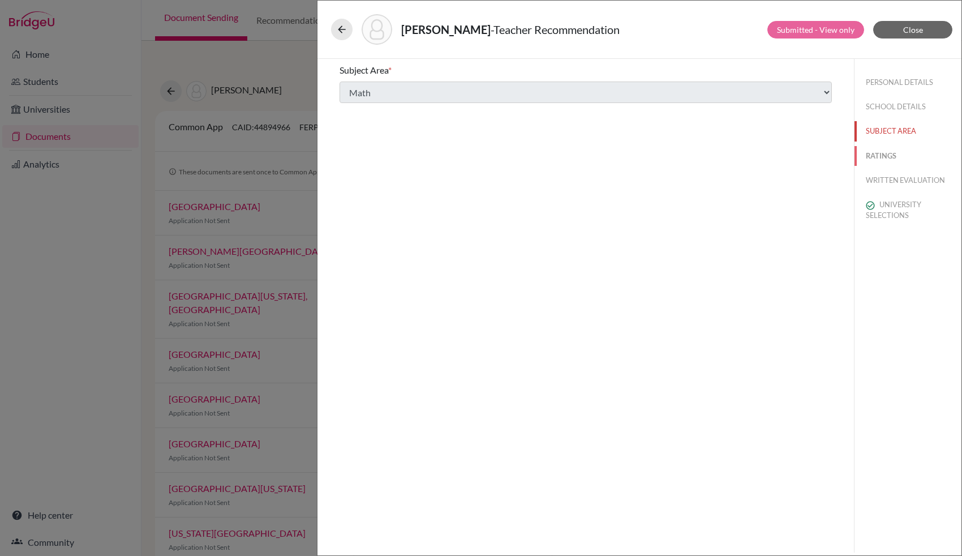
click at [882, 159] on button "RATINGS" at bounding box center [908, 156] width 107 height 20
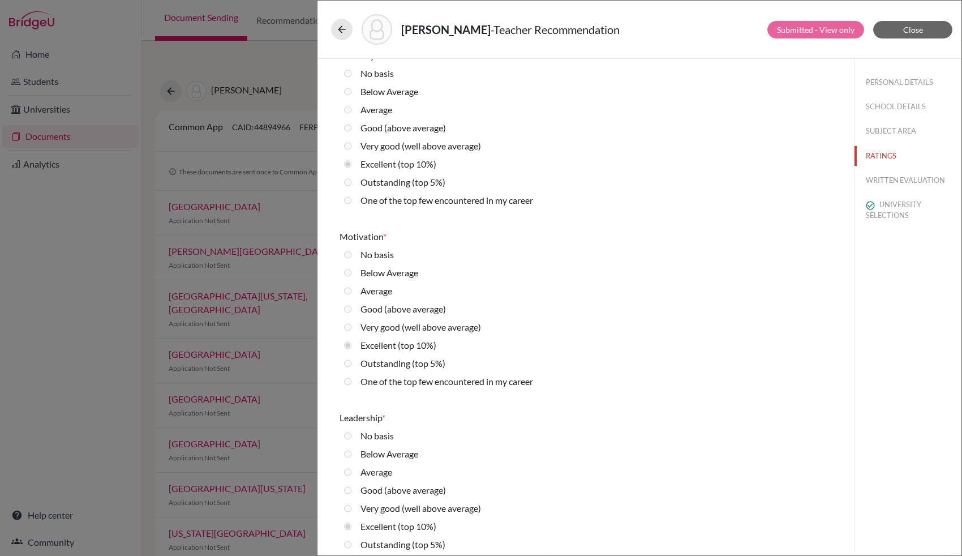
scroll to position [1369, 0]
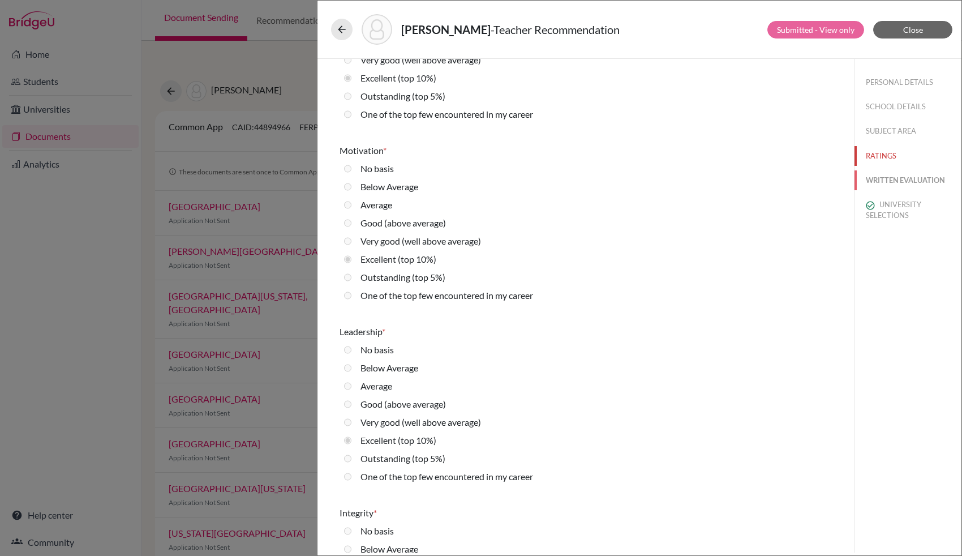
click at [903, 182] on button "WRITTEN EVALUATION" at bounding box center [908, 180] width 107 height 20
radio input "true"
radio average\) "true"
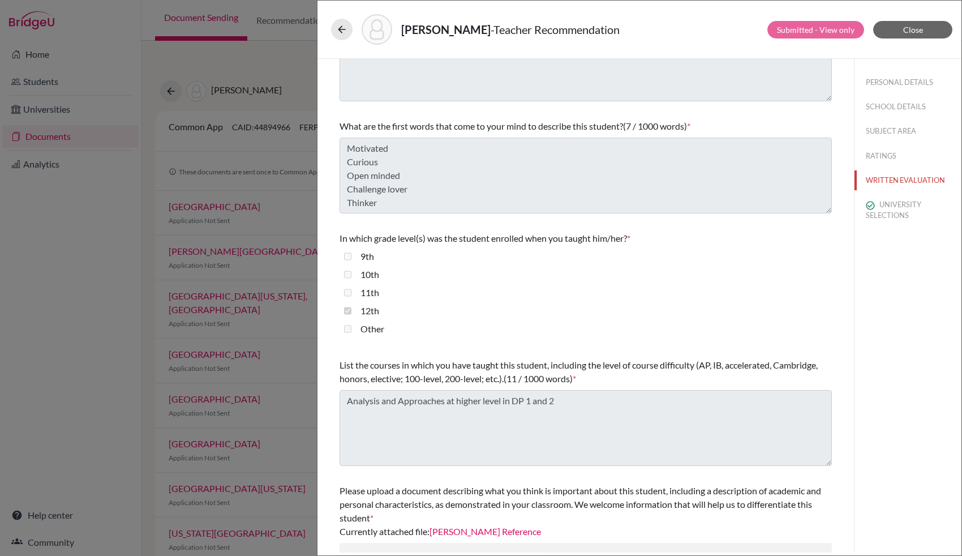
scroll to position [158, 0]
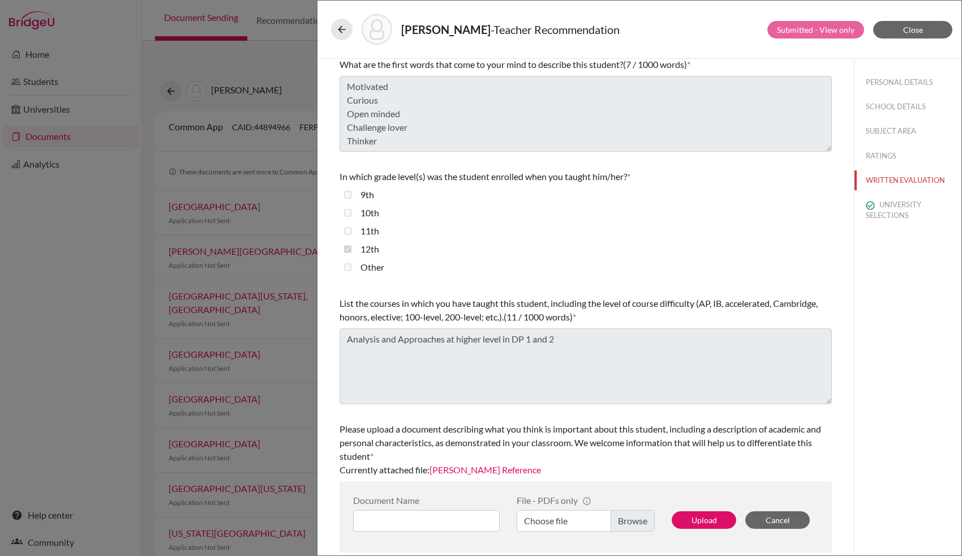
click at [485, 469] on link "[PERSON_NAME] Reference" at bounding box center [486, 469] width 112 height 11
click at [281, 30] on div "[PERSON_NAME] - Teacher Recommendation Submitted - View only Close Your respons…" at bounding box center [481, 278] width 962 height 556
